Goal: Information Seeking & Learning: Learn about a topic

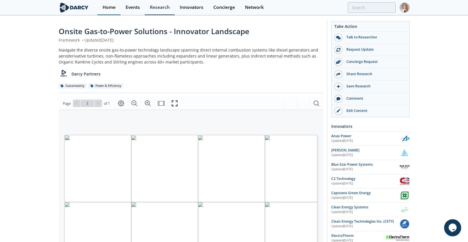
click at [109, 9] on div "Home" at bounding box center [108, 7] width 13 height 5
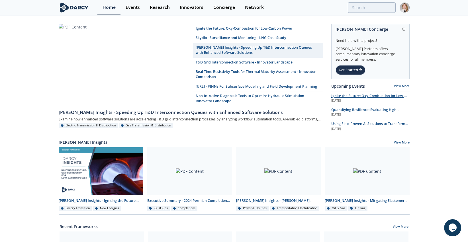
click at [381, 95] on span "Ignite the Future: Oxy-Combustion for Low-Carbon Power" at bounding box center [369, 98] width 76 height 10
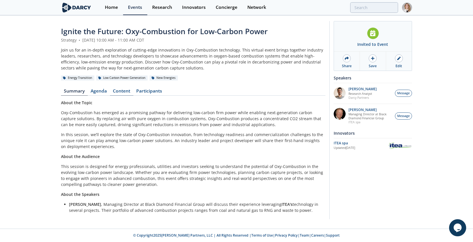
click at [124, 93] on link "Content" at bounding box center [121, 92] width 23 height 7
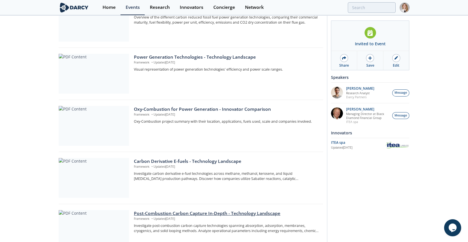
scroll to position [244, 0]
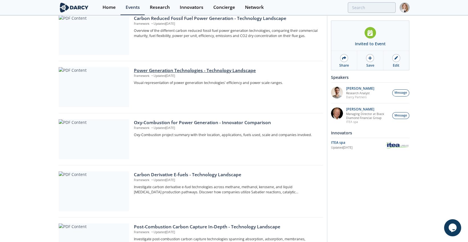
click at [158, 69] on div "Power Generation Technologies - Technology Landscape" at bounding box center [226, 70] width 185 height 7
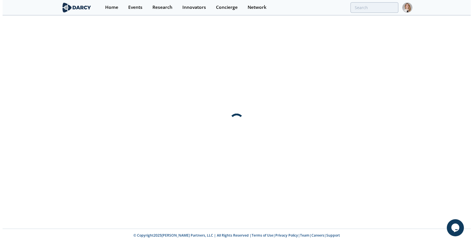
scroll to position [0, 0]
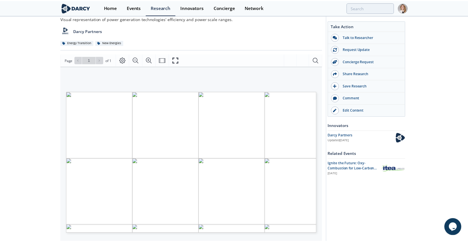
scroll to position [63, 0]
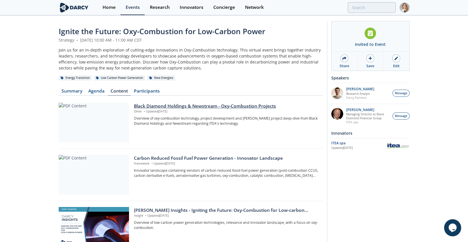
click at [93, 121] on div at bounding box center [94, 123] width 70 height 40
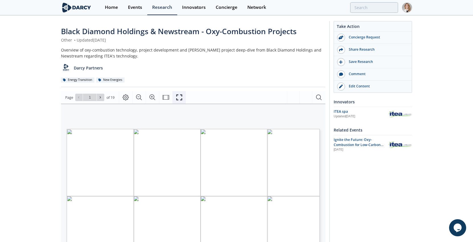
click at [178, 95] on icon "Fullscreen" at bounding box center [179, 97] width 7 height 7
